Goal: Communication & Community: Answer question/provide support

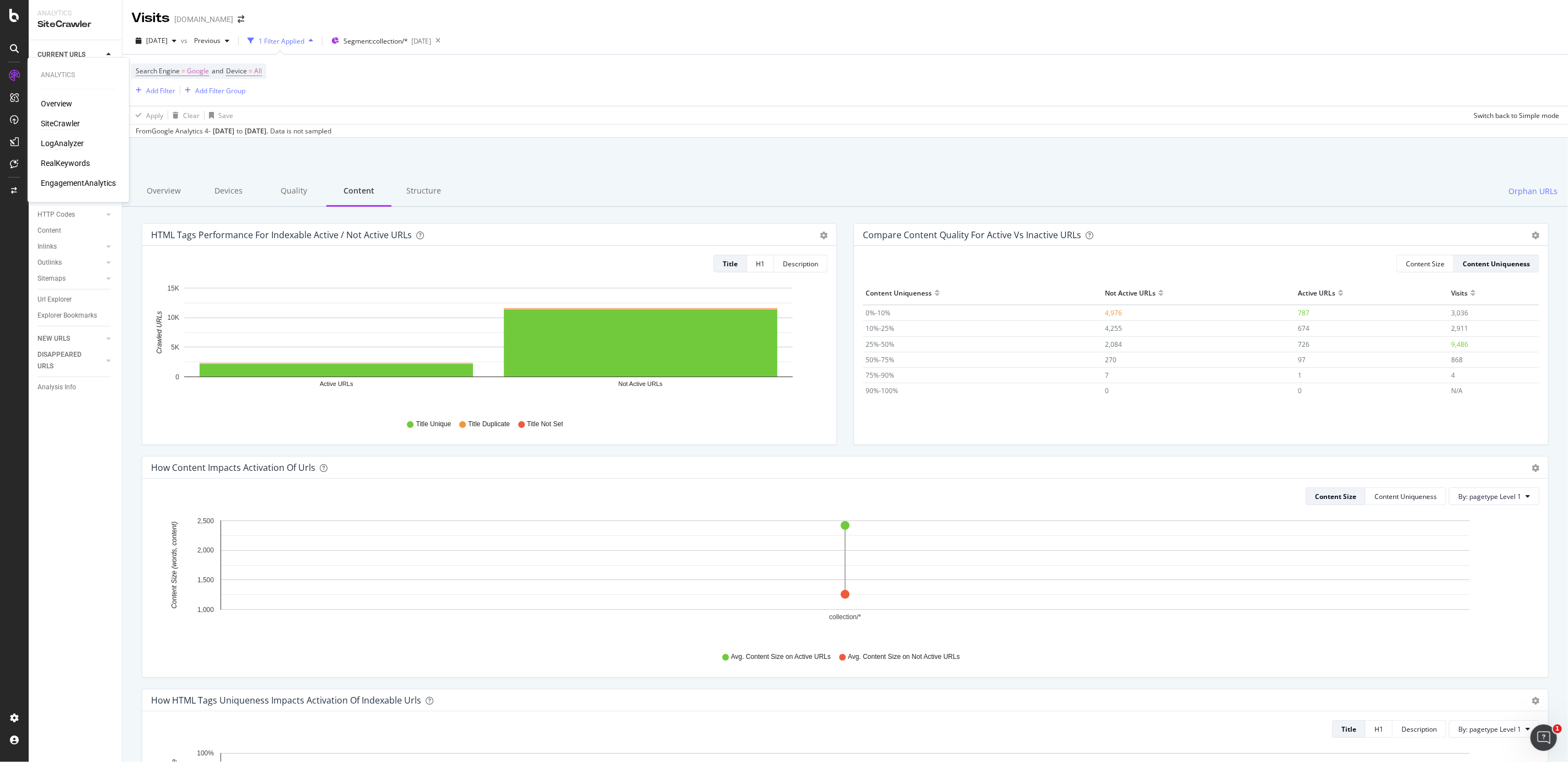
click at [69, 142] on div "LogAnalyzer" at bounding box center [62, 144] width 43 height 11
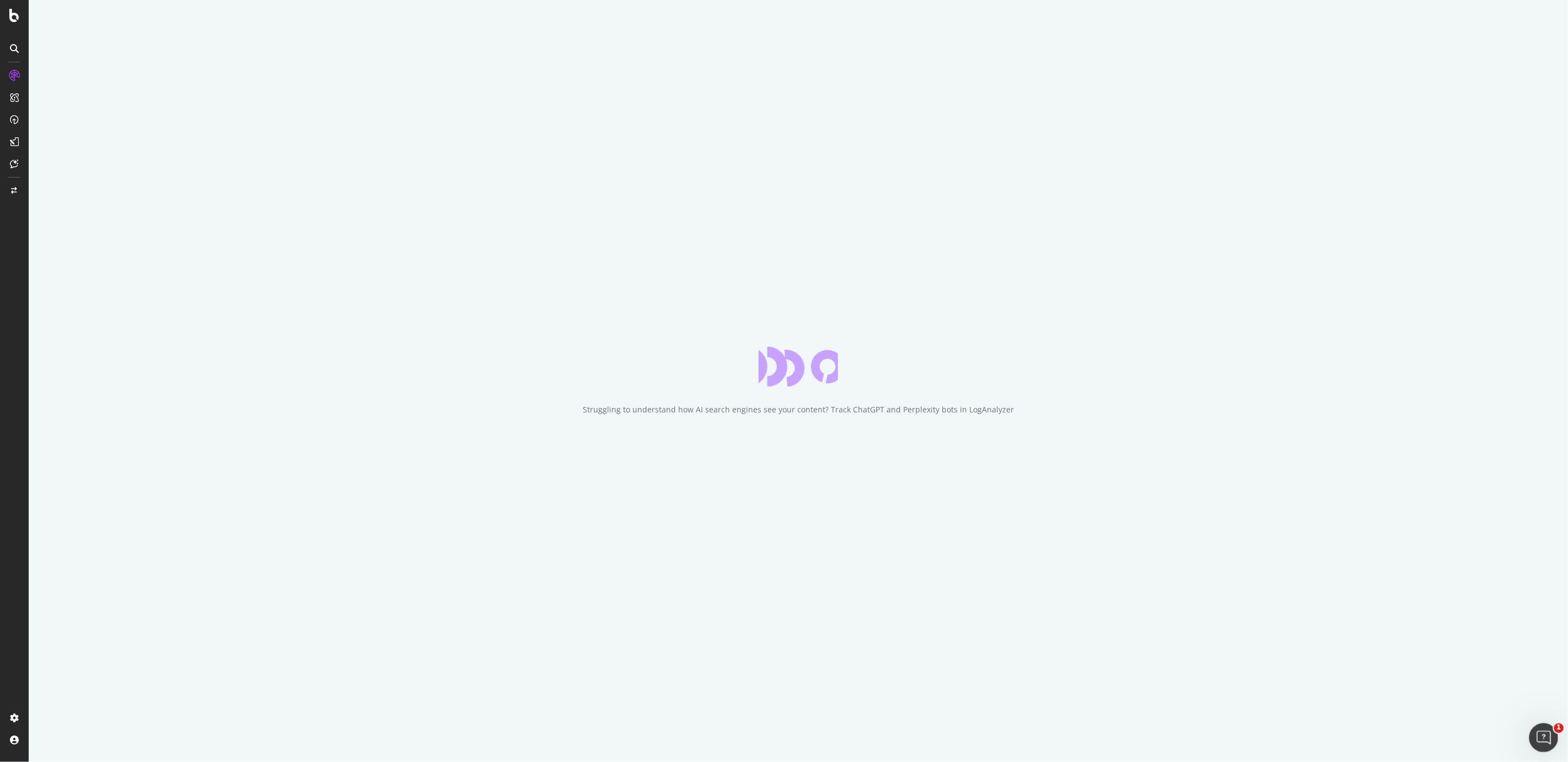
click at [1545, 743] on icon "Open Intercom Messenger" at bounding box center [1542, 736] width 18 height 18
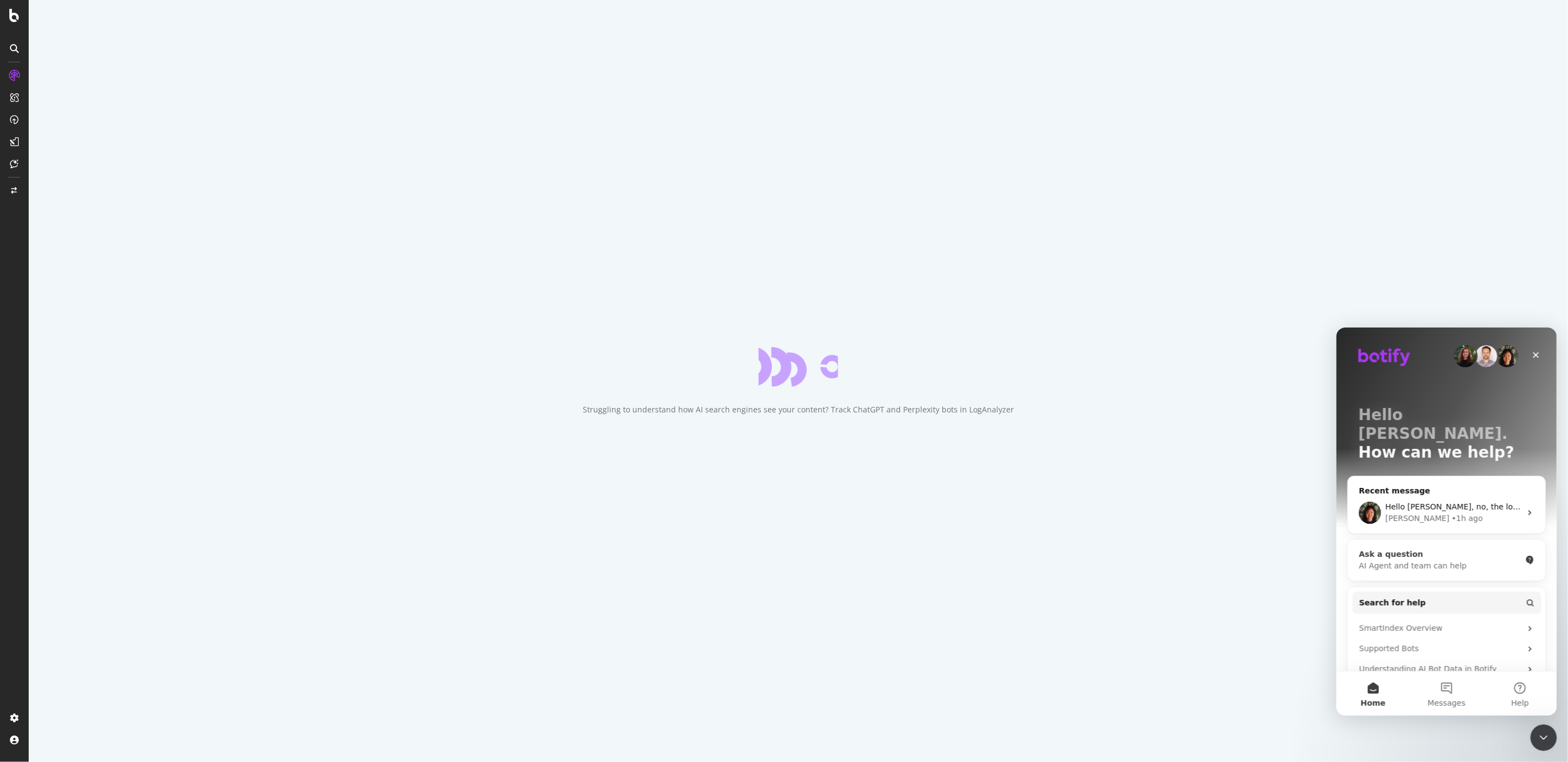
click at [1454, 684] on button "Messages" at bounding box center [1446, 693] width 73 height 44
click at [1416, 511] on div "Hello [PERSON_NAME], no, the log files are not automatically filtered. As you c…" at bounding box center [1446, 512] width 197 height 41
click at [1451, 512] on div "• 1h ago" at bounding box center [1467, 517] width 32 height 12
